Goal: Complete application form

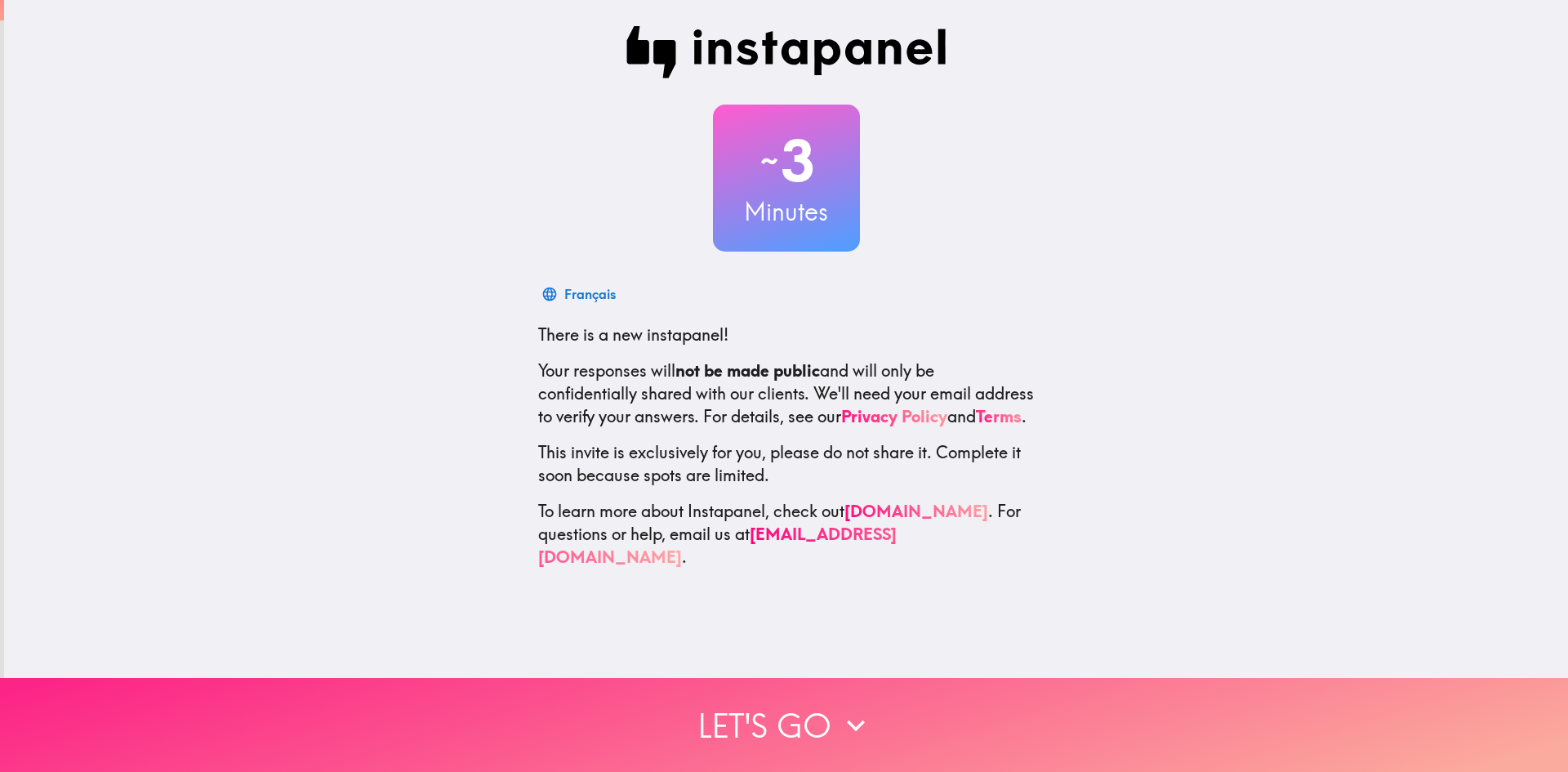
click at [761, 724] on button "Let's go" at bounding box center [784, 725] width 1568 height 94
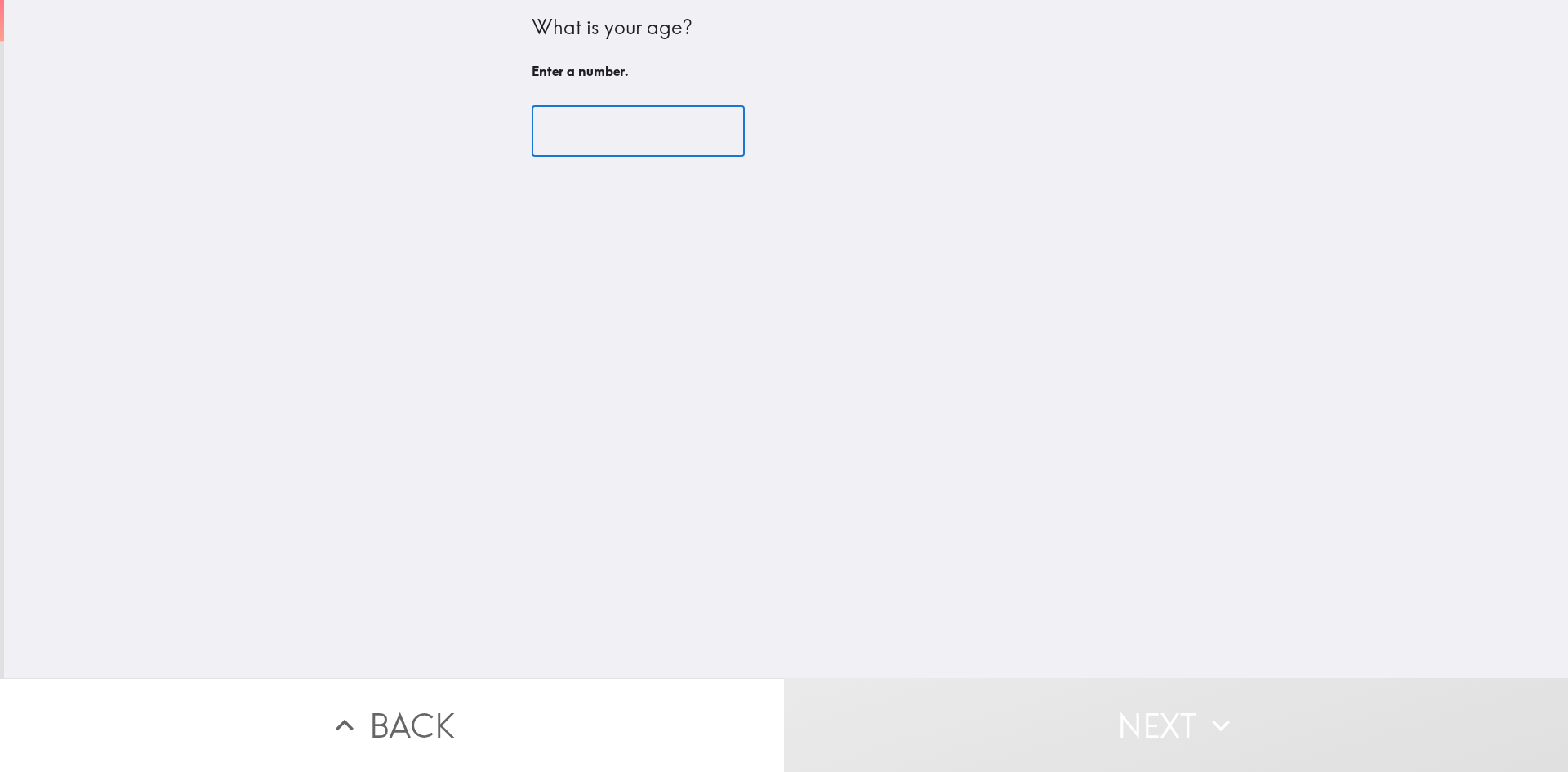
click at [578, 122] on input "number" at bounding box center [638, 131] width 213 height 51
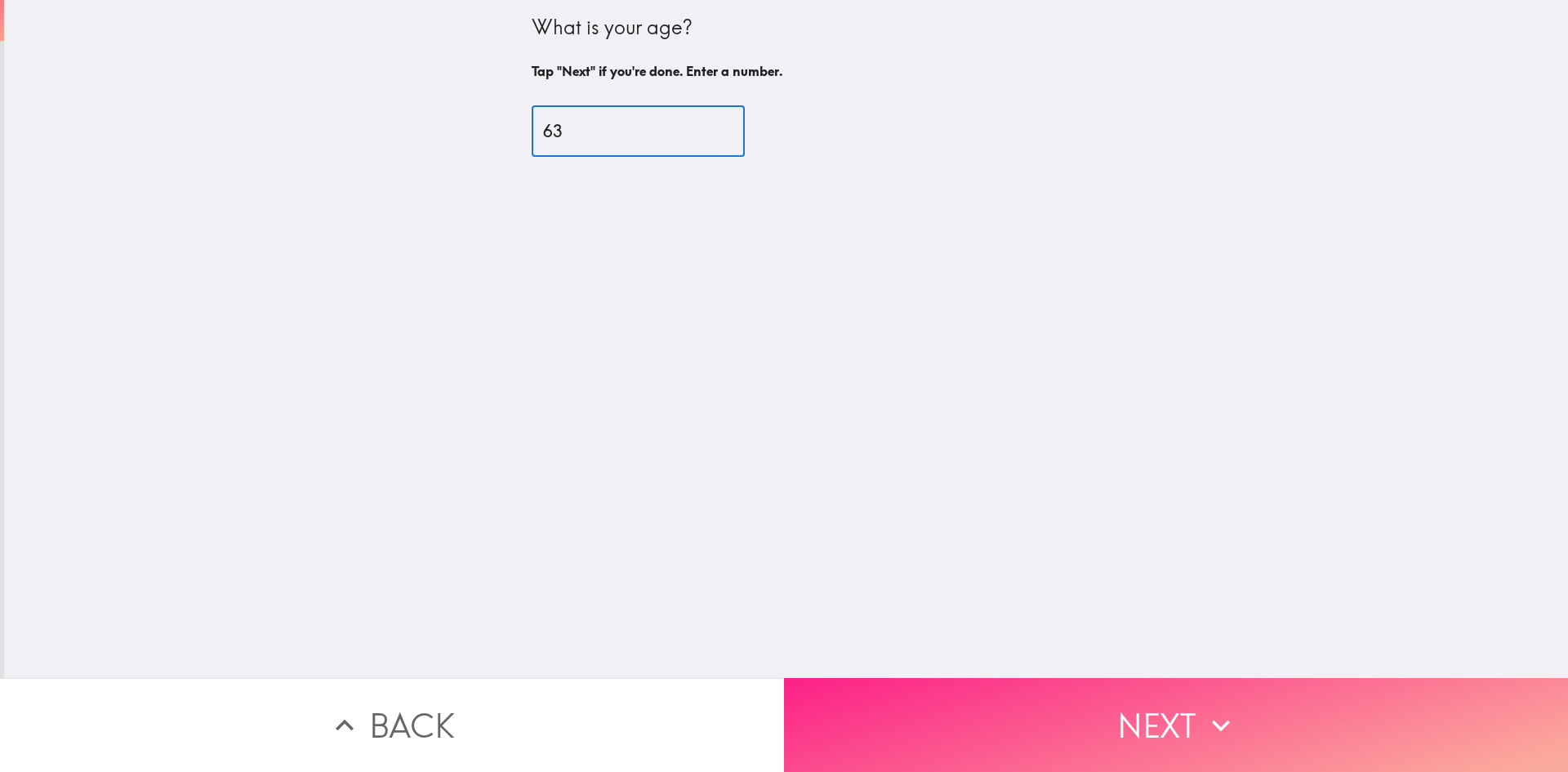
type input "63"
click at [1213, 711] on icon "button" at bounding box center [1221, 725] width 36 height 36
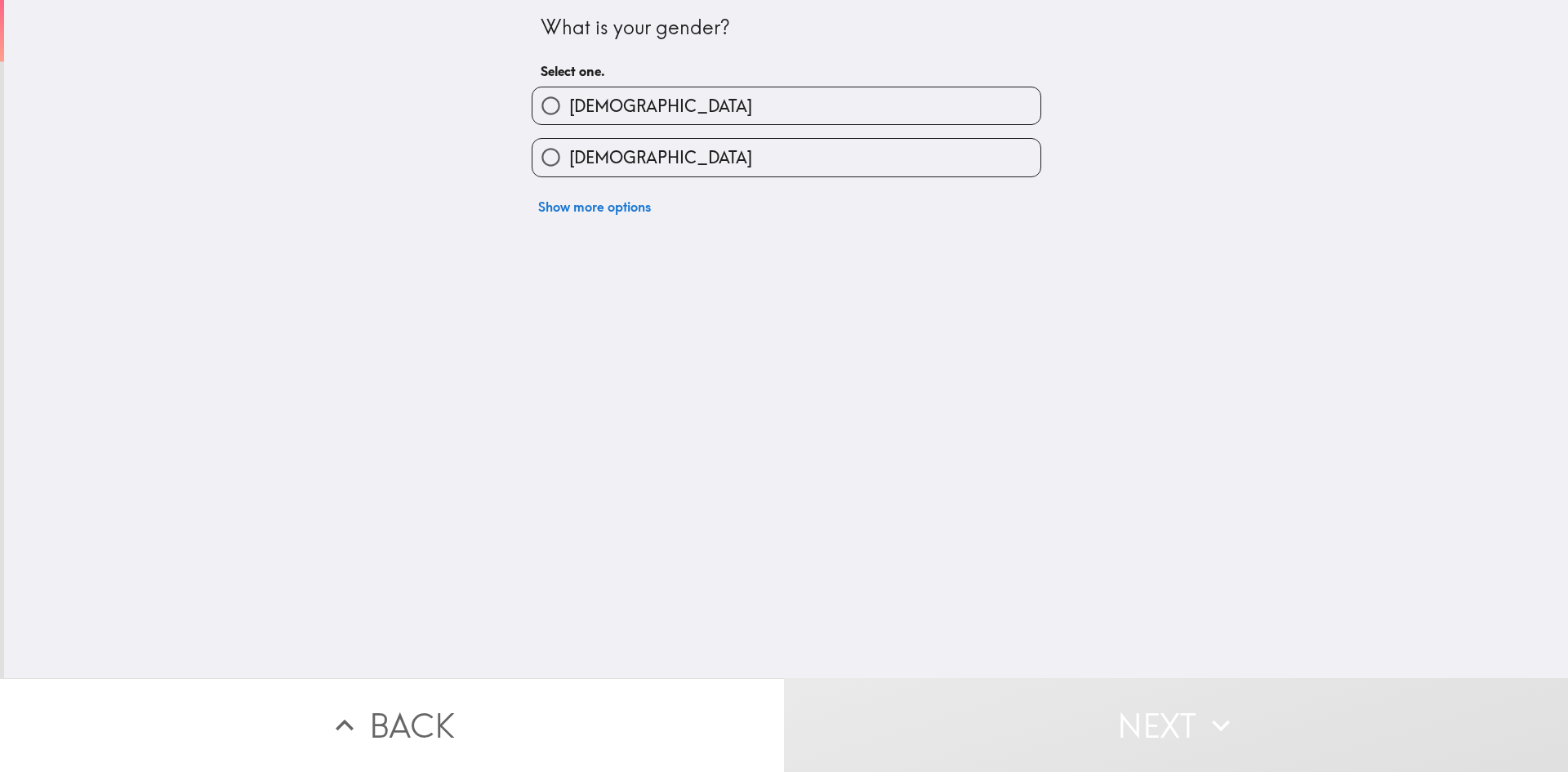
click at [591, 153] on span "[DEMOGRAPHIC_DATA]" at bounding box center [660, 157] width 183 height 23
click at [569, 153] on input "[DEMOGRAPHIC_DATA]" at bounding box center [550, 157] width 37 height 37
radio input "true"
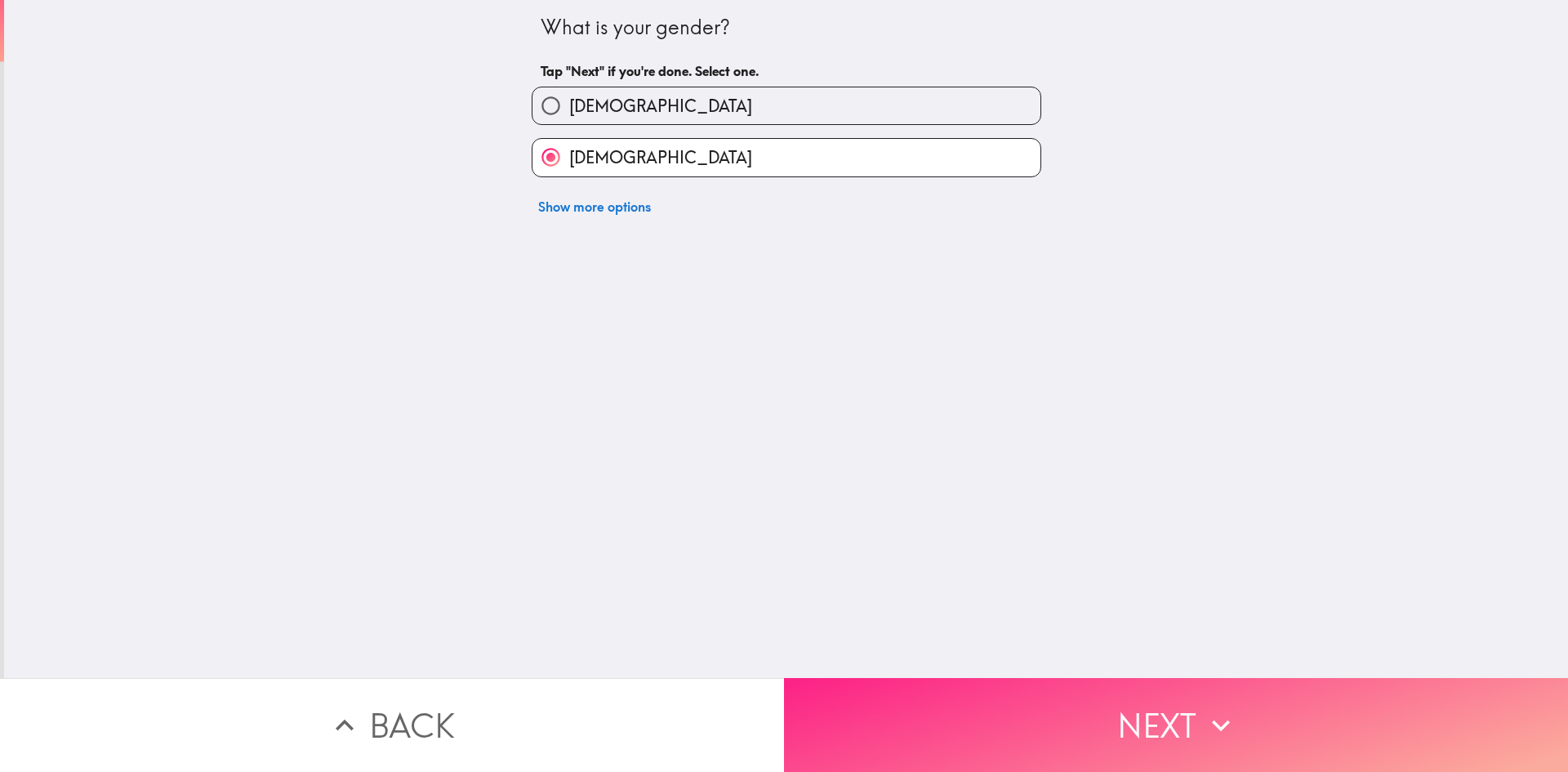
click at [1181, 728] on button "Next" at bounding box center [1175, 725] width 784 height 94
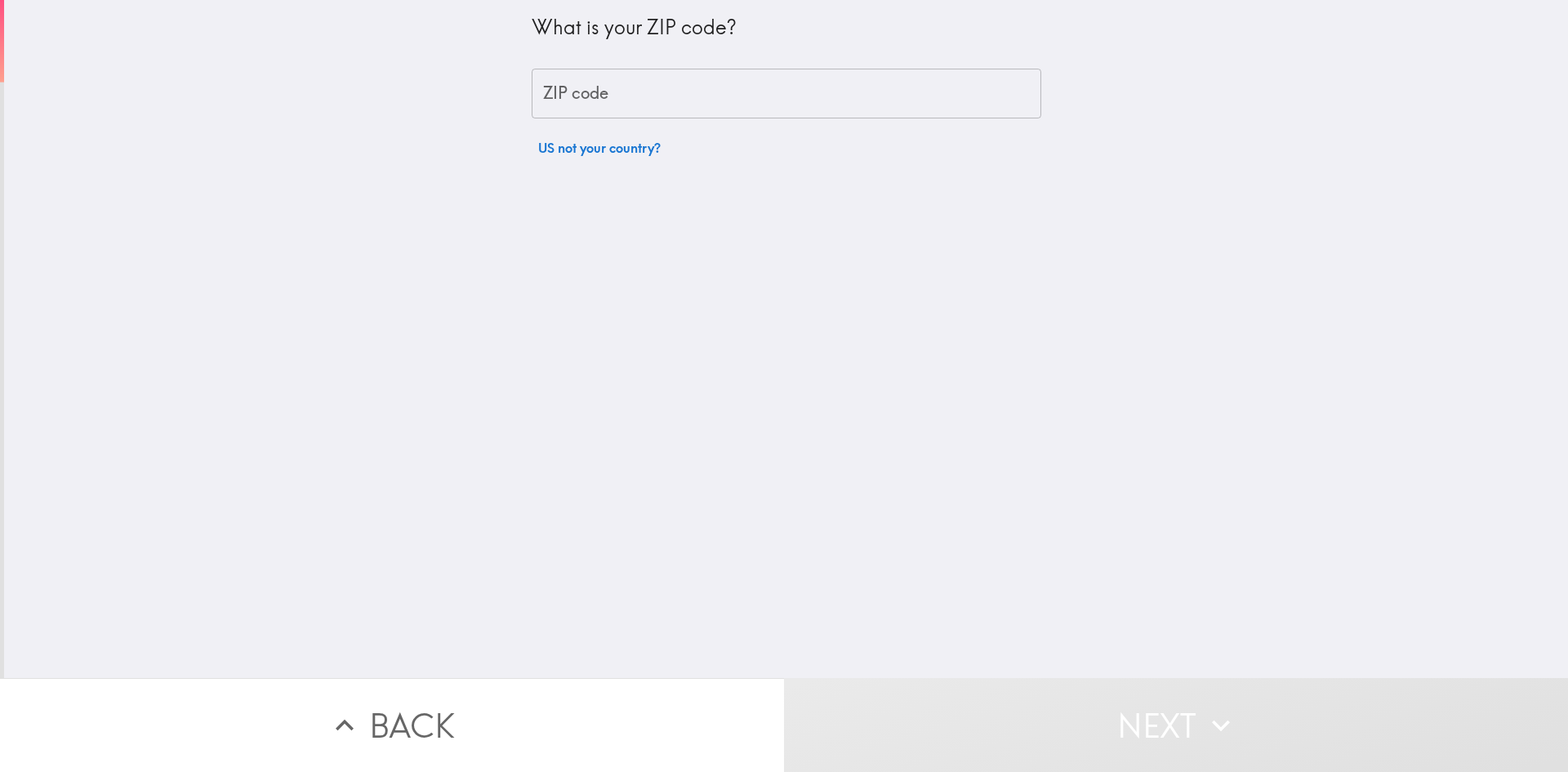
click at [610, 77] on input "ZIP code" at bounding box center [786, 94] width 509 height 51
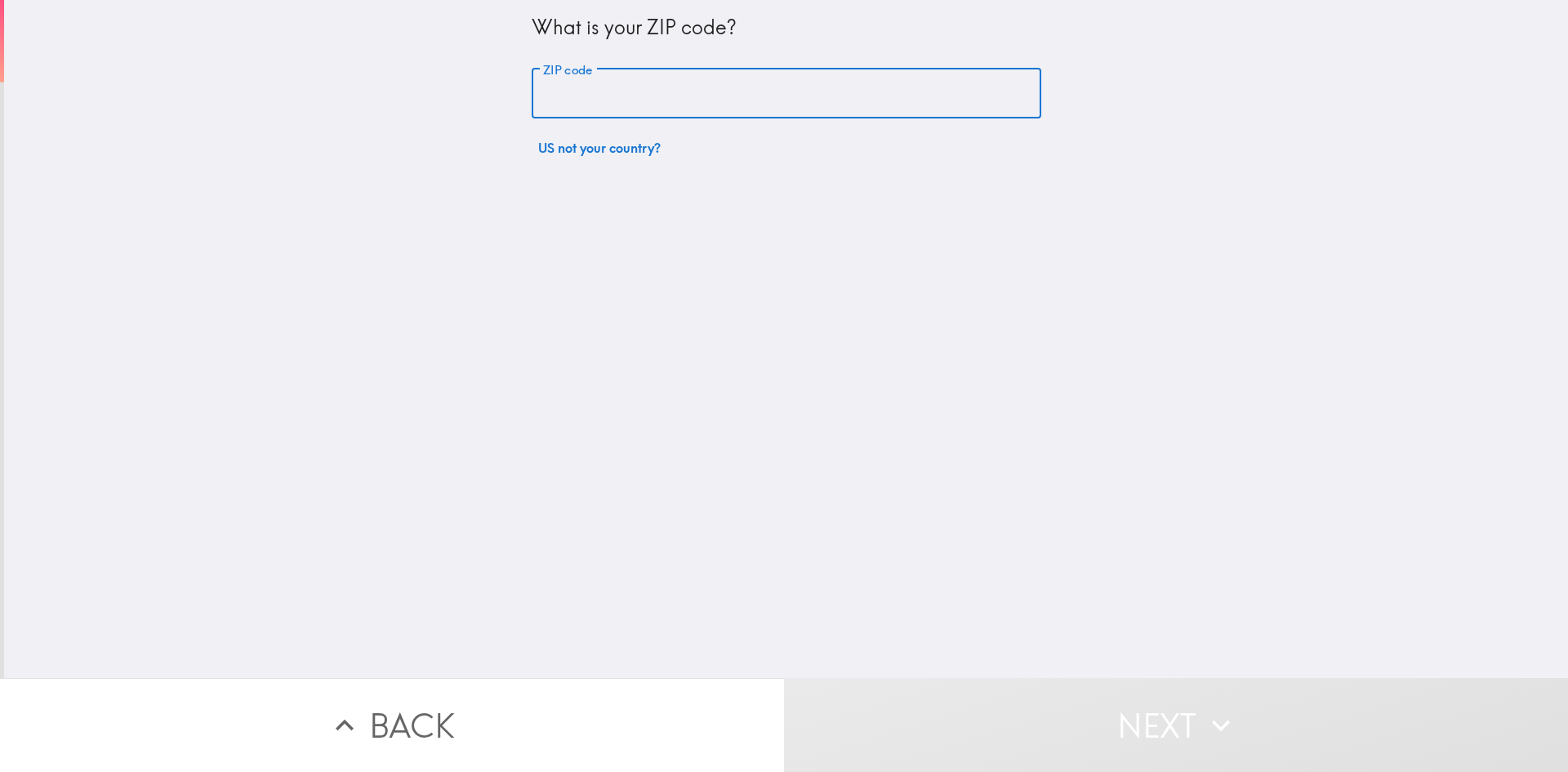
type input "33138"
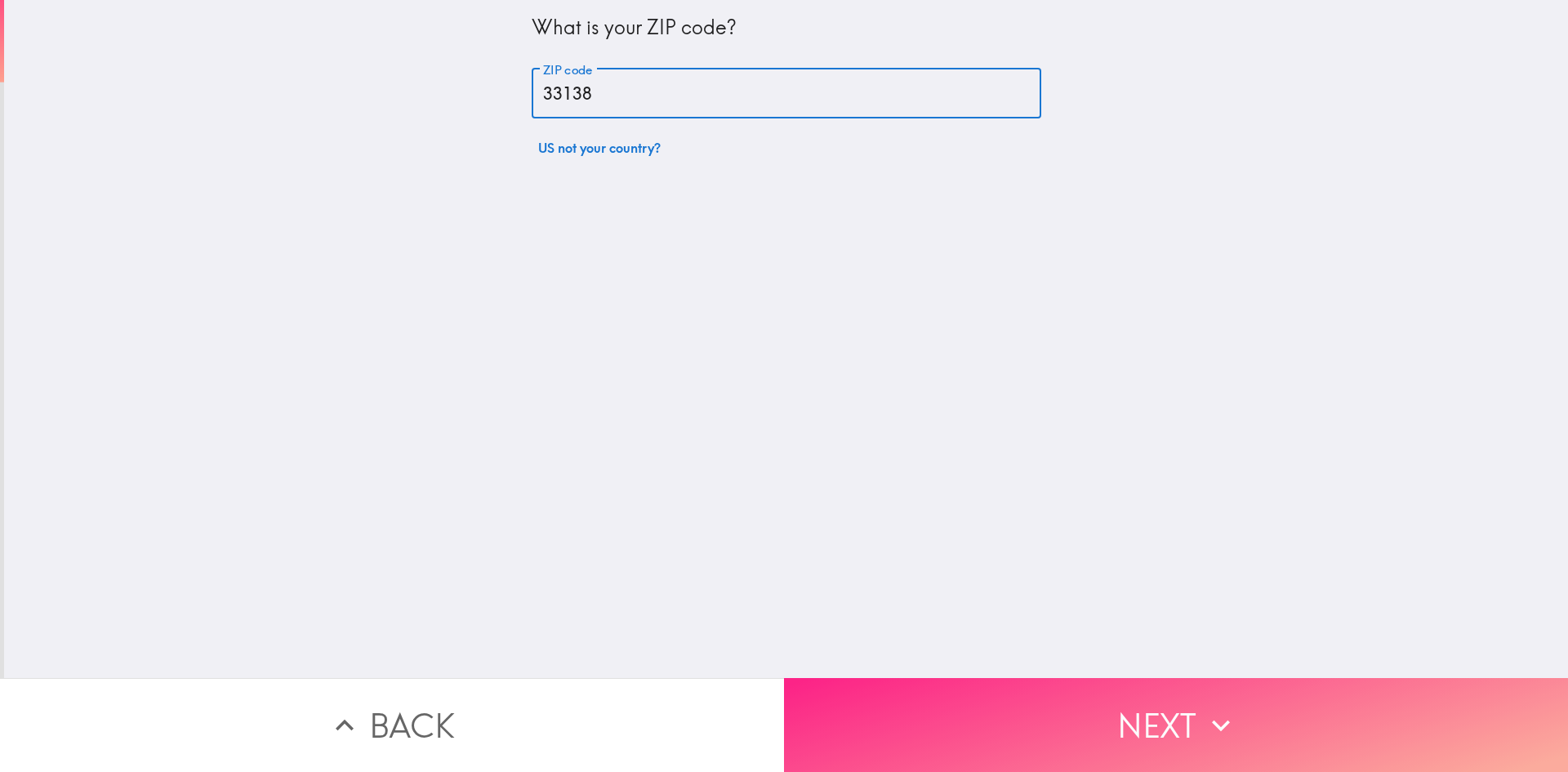
click at [1113, 718] on button "Next" at bounding box center [1175, 725] width 784 height 94
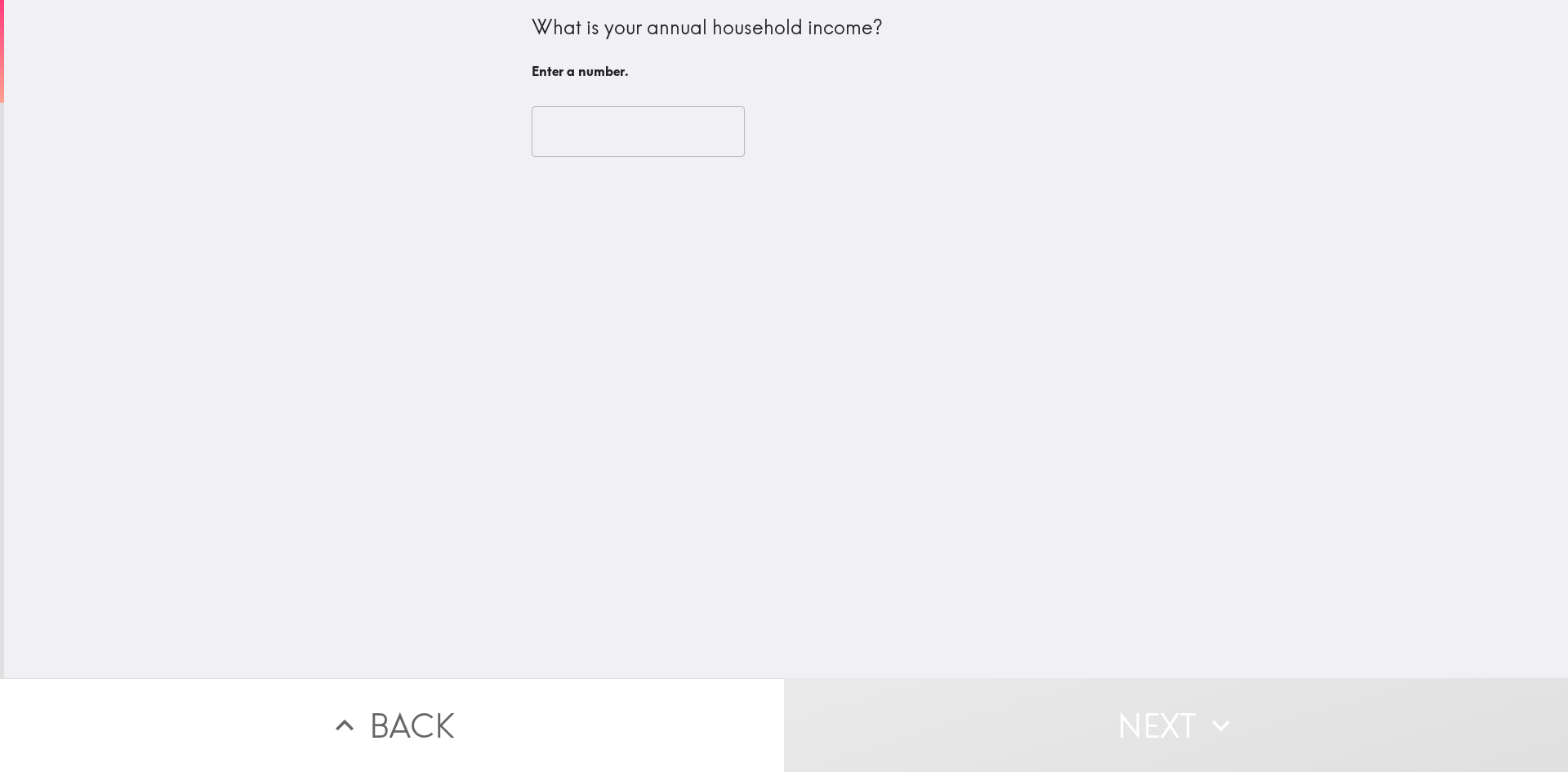
click at [610, 112] on input "number" at bounding box center [638, 131] width 213 height 51
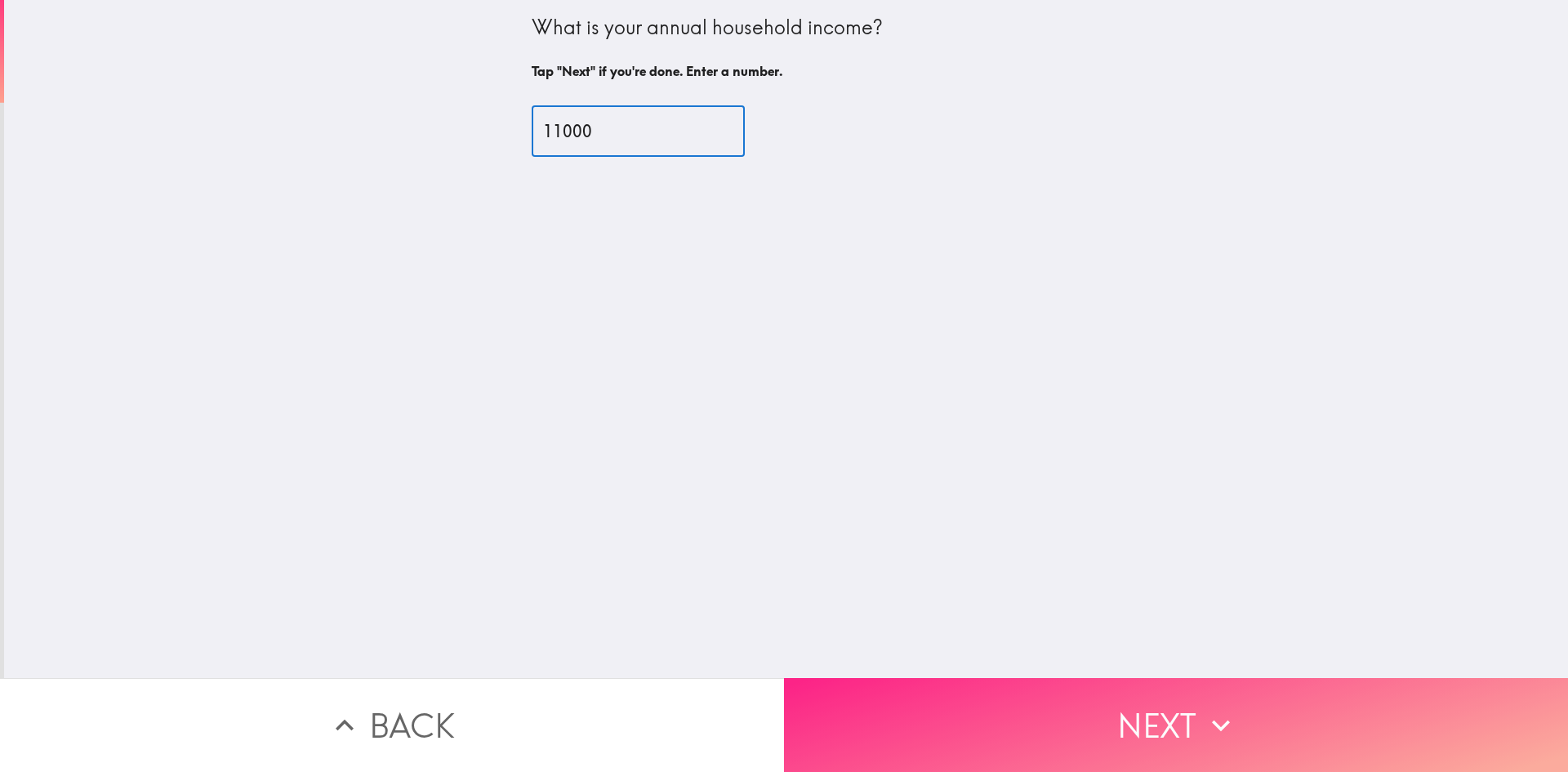
type input "11000"
click at [1162, 741] on button "Next" at bounding box center [1175, 725] width 784 height 94
